Goal: Task Accomplishment & Management: Manage account settings

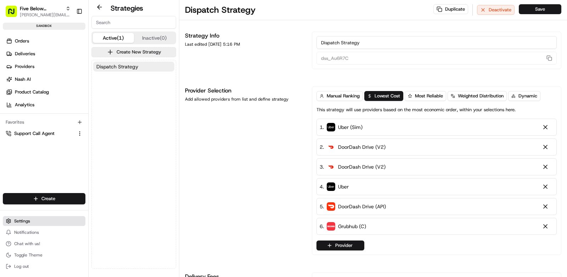
click at [32, 222] on button "Settings" at bounding box center [44, 221] width 83 height 10
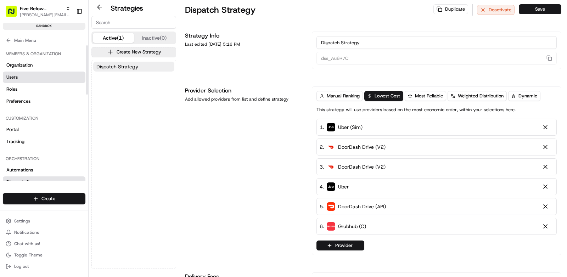
click at [35, 74] on link "Users" at bounding box center [44, 77] width 83 height 11
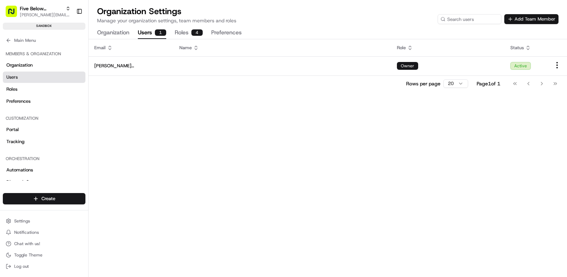
click at [541, 16] on button "Add Team Member" at bounding box center [531, 19] width 54 height 10
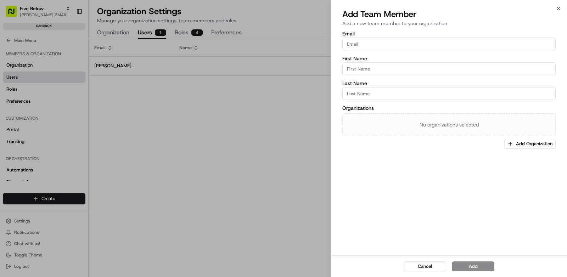
click at [373, 45] on input "Email" at bounding box center [448, 44] width 213 height 13
paste input "[PERSON_NAME][EMAIL_ADDRESS][PERSON_NAME][DOMAIN_NAME]"
type input "[PERSON_NAME][EMAIL_ADDRESS][PERSON_NAME][DOMAIN_NAME]"
type input "[PERSON_NAME]"
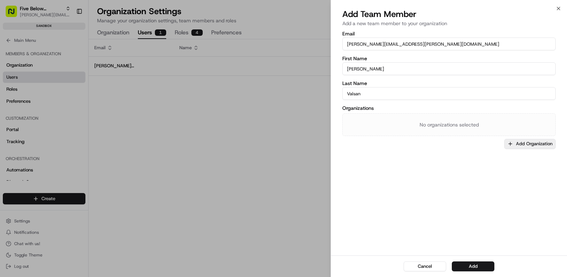
type input "Valsan"
click at [518, 145] on button "Add Organization" at bounding box center [529, 144] width 51 height 10
click at [506, 180] on span "Five Below Sandbox" at bounding box center [520, 181] width 87 height 6
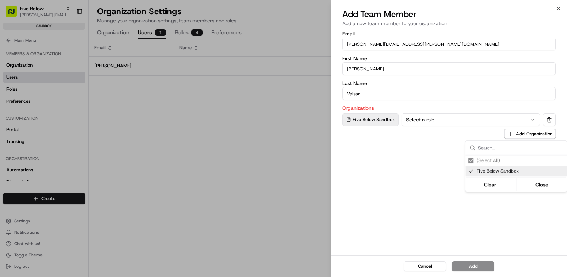
click at [441, 171] on div at bounding box center [283, 138] width 567 height 277
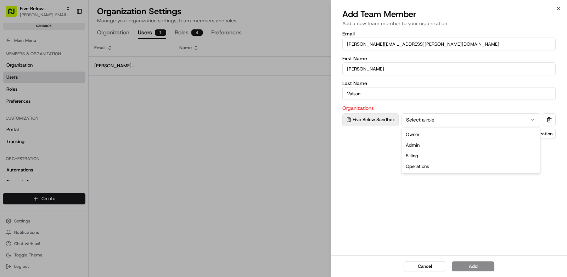
click at [439, 122] on button "Select a role" at bounding box center [471, 119] width 139 height 13
click at [481, 267] on button "Add" at bounding box center [473, 267] width 43 height 10
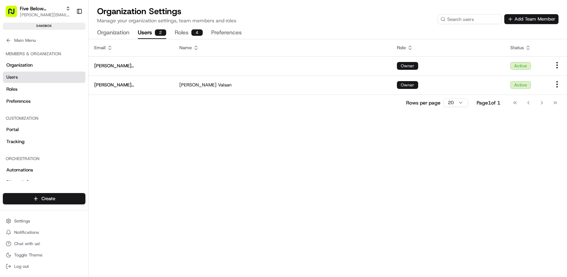
click at [538, 18] on button "Add Team Member" at bounding box center [531, 19] width 54 height 10
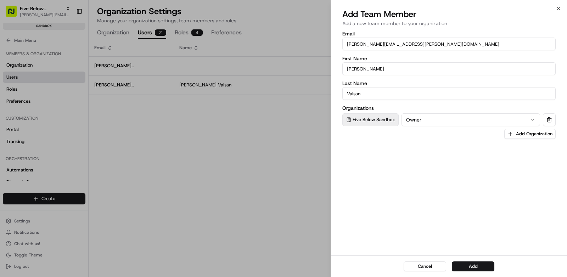
click at [372, 44] on input "[PERSON_NAME][EMAIL_ADDRESS][PERSON_NAME][DOMAIN_NAME]" at bounding box center [448, 44] width 213 height 13
paste input "[PERSON_NAME].[PERSON_NAME]"
type input "[PERSON_NAME][EMAIL_ADDRESS][PERSON_NAME][DOMAIN_NAME]"
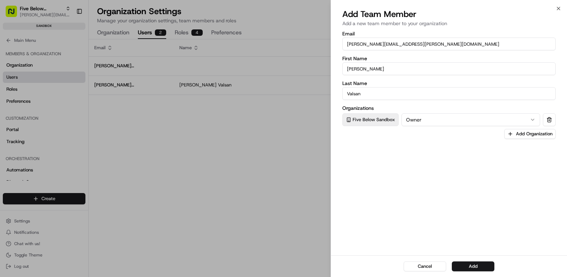
click at [370, 71] on input "[PERSON_NAME]" at bounding box center [448, 68] width 213 height 13
type input "[PERSON_NAME]"
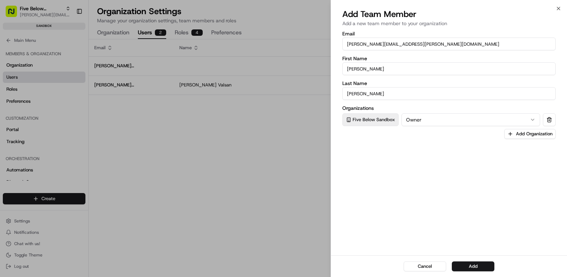
click at [440, 140] on div "Email [PERSON_NAME][EMAIL_ADDRESS][PERSON_NAME][DOMAIN_NAME] First Name [PERSON…" at bounding box center [449, 143] width 236 height 226
click at [476, 266] on button "Add" at bounding box center [473, 267] width 43 height 10
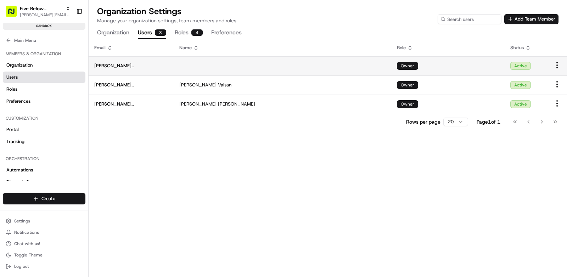
click at [157, 66] on span "[PERSON_NAME][EMAIL_ADDRESS][DOMAIN_NAME]" at bounding box center [131, 66] width 74 height 6
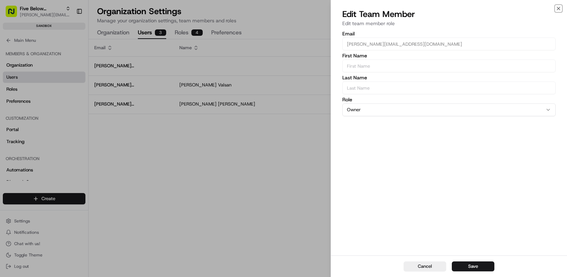
click at [557, 10] on icon "button" at bounding box center [559, 9] width 6 height 6
